Goal: Task Accomplishment & Management: Manage account settings

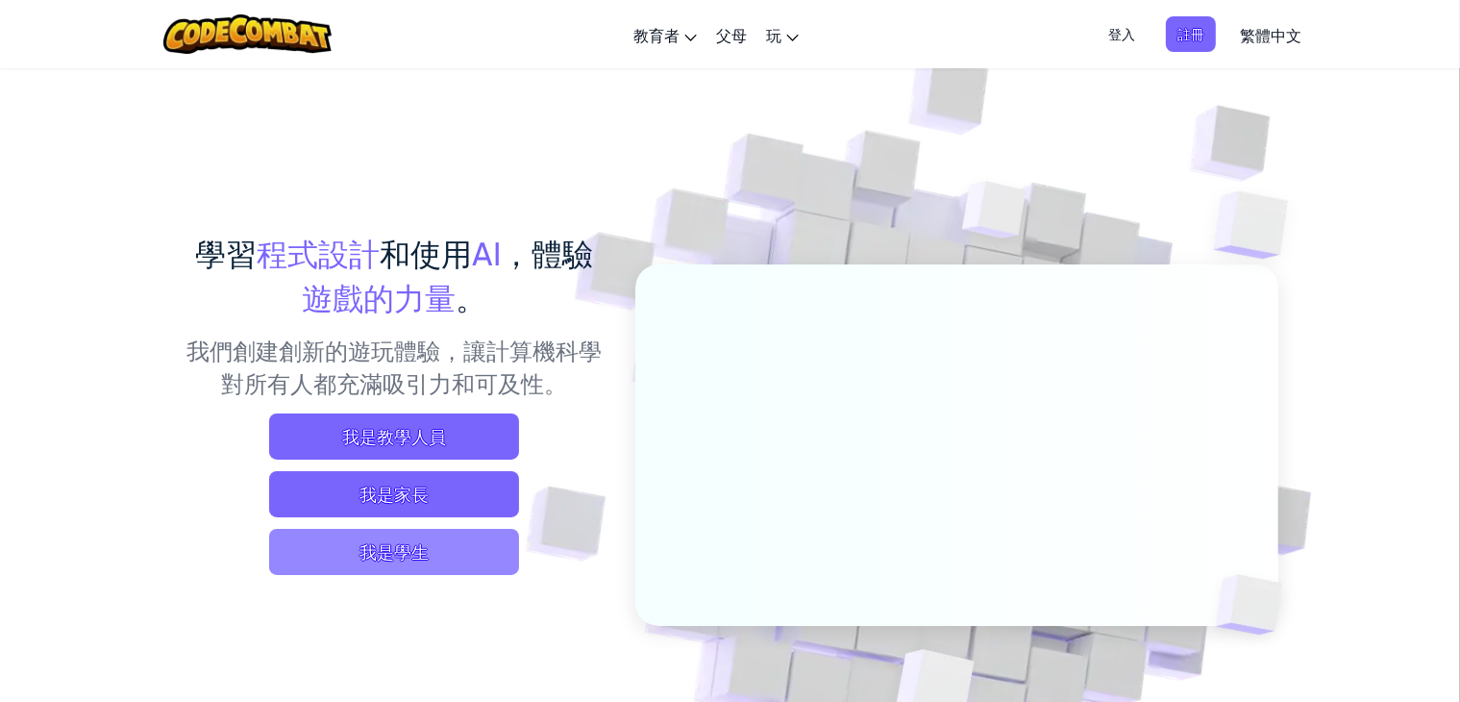
click at [454, 543] on span "我是學生" at bounding box center [394, 552] width 250 height 46
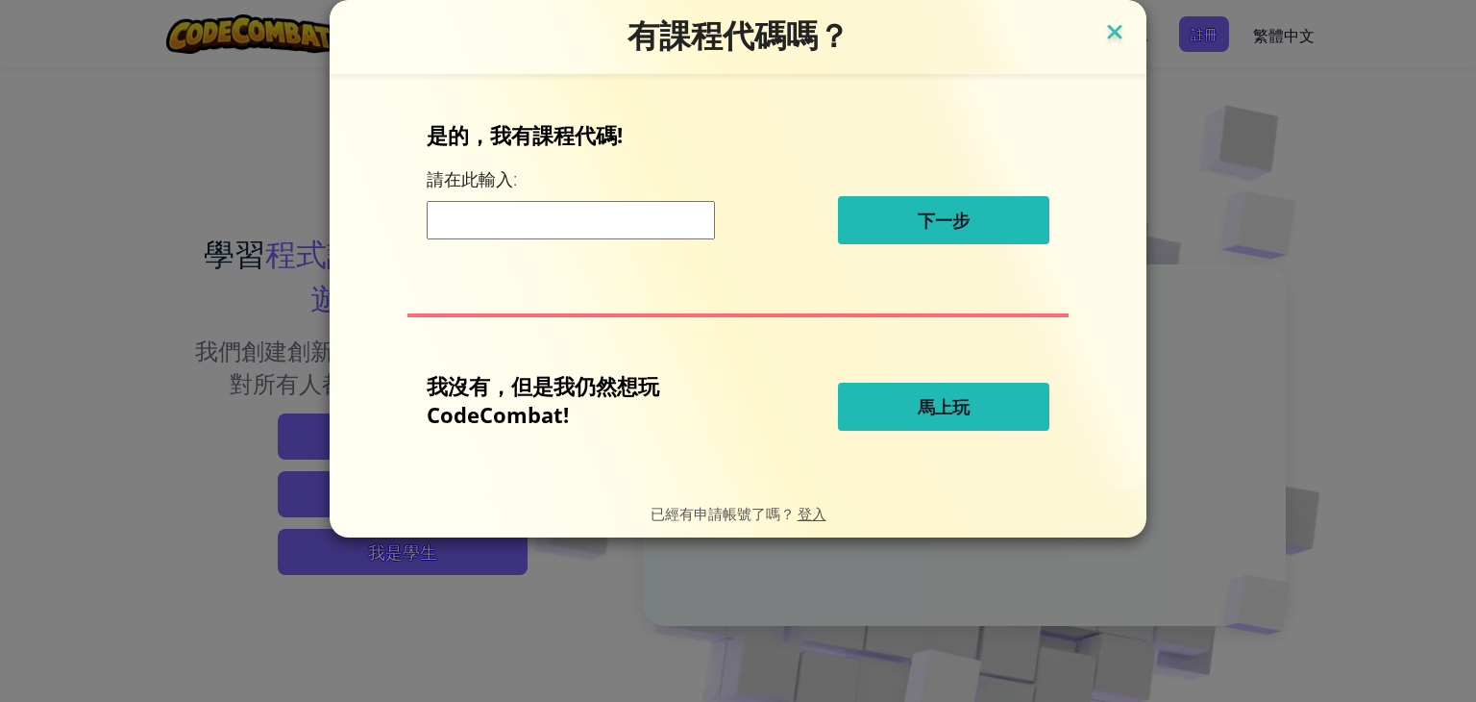
click at [1115, 35] on img at bounding box center [1114, 33] width 25 height 29
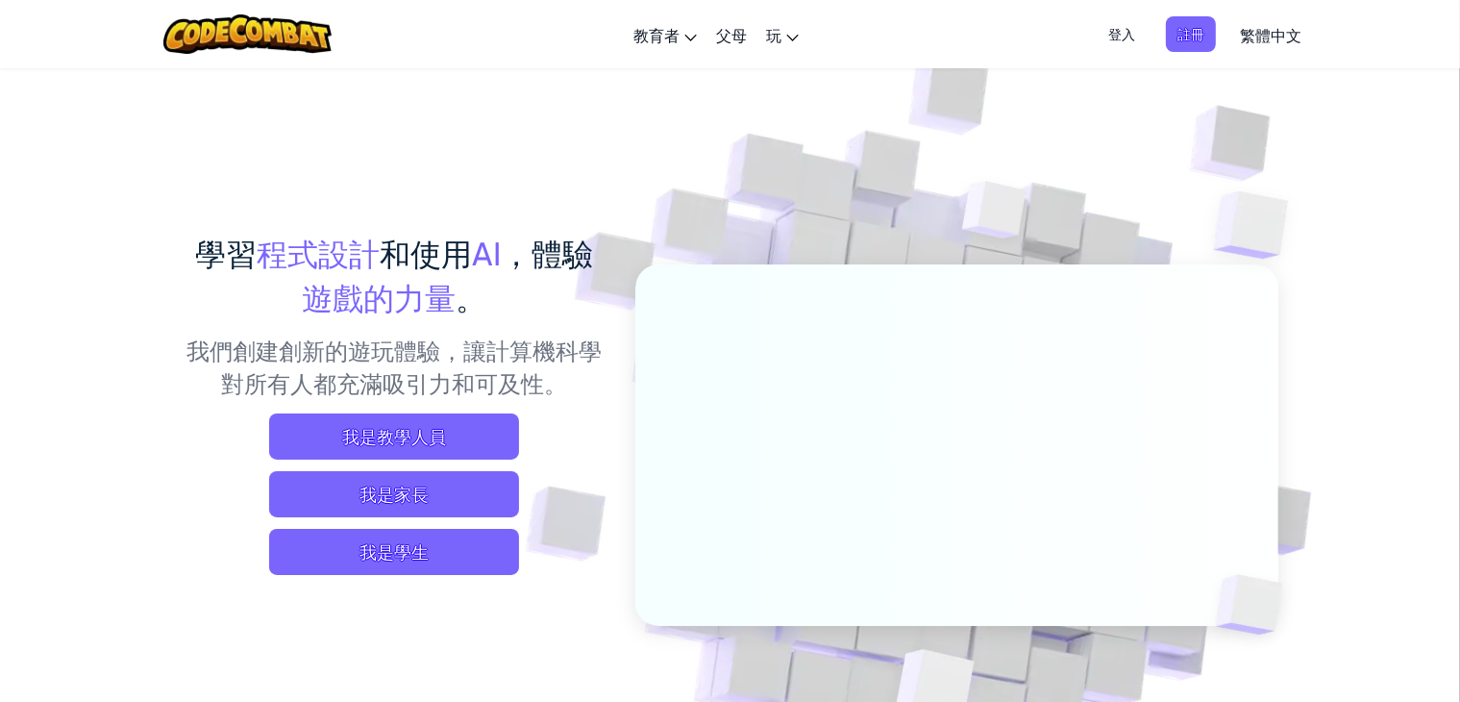
click at [1123, 39] on span "登入" at bounding box center [1122, 34] width 50 height 36
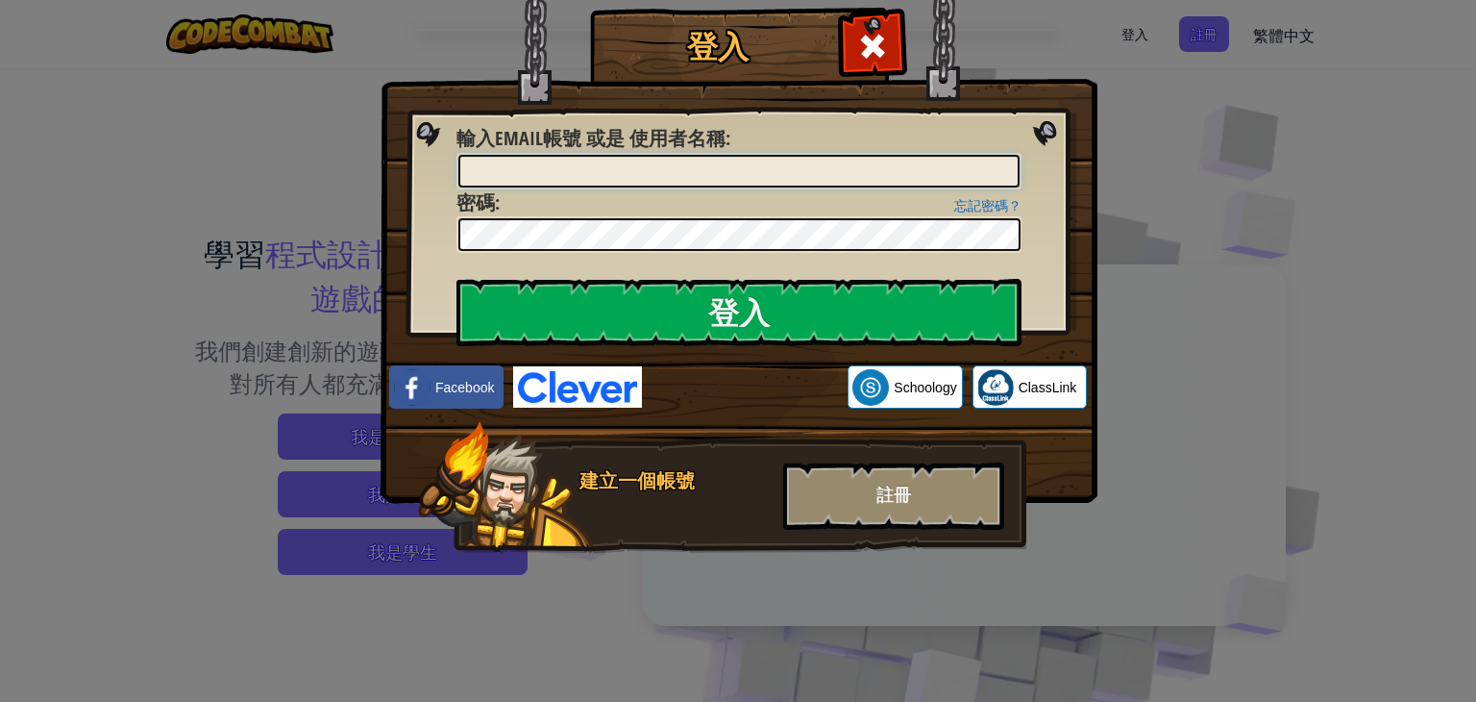
type input "c"
type input "[PERSON_NAME]"
click at [456, 279] on input "登入" at bounding box center [738, 312] width 565 height 67
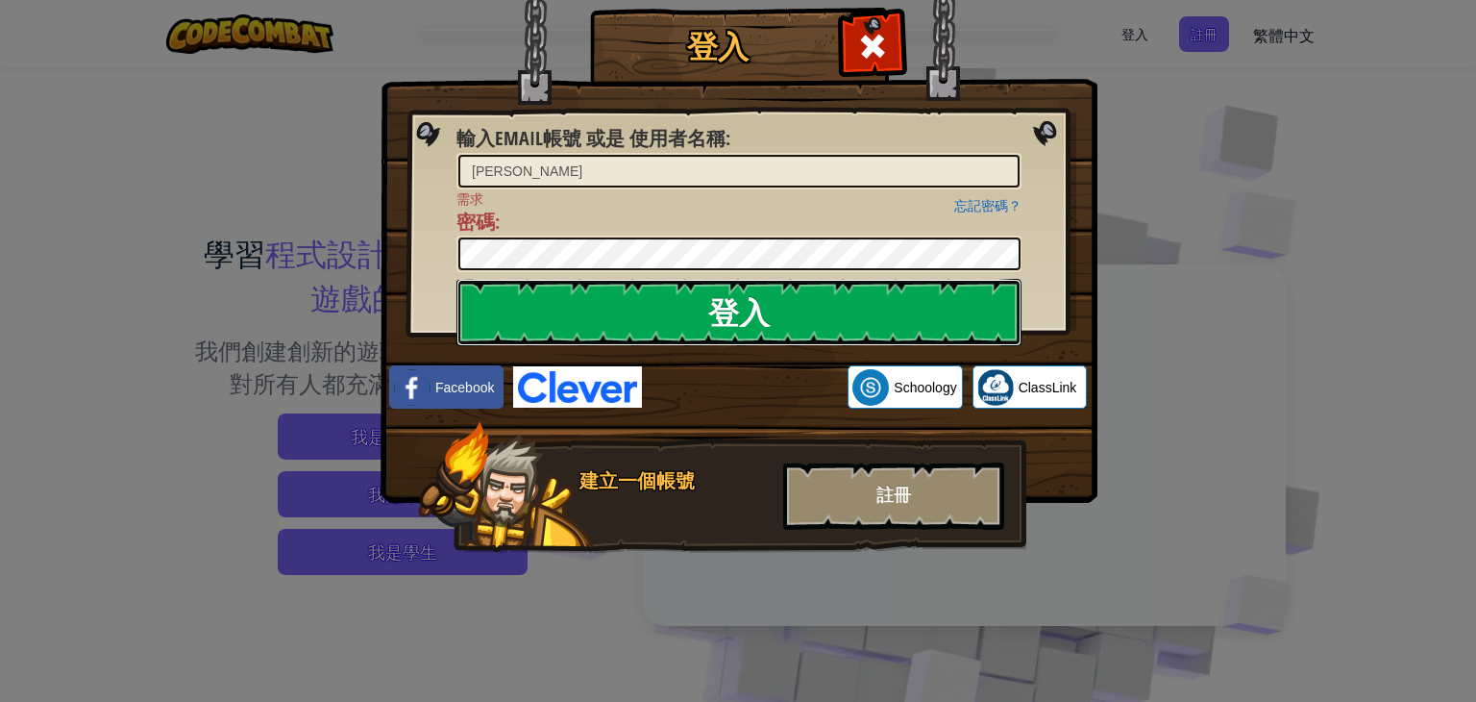
click at [773, 297] on input "登入" at bounding box center [738, 312] width 565 height 67
